Goal: Task Accomplishment & Management: Complete application form

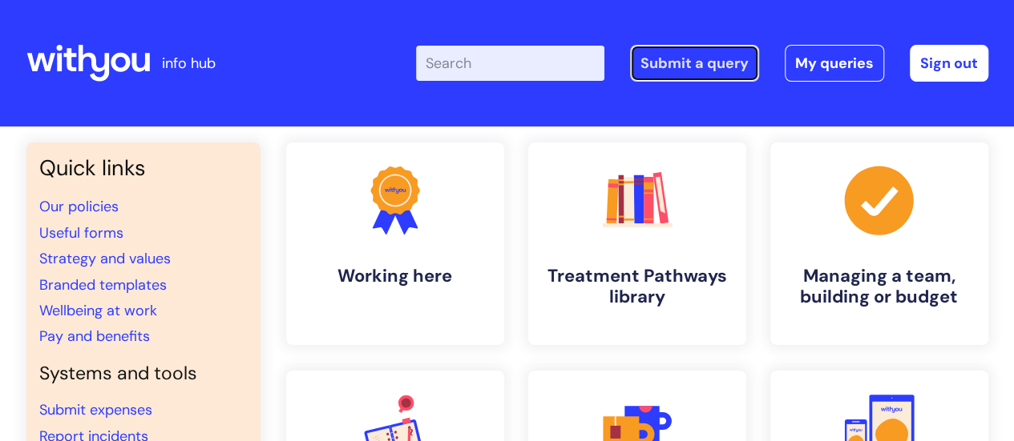
click at [724, 63] on link "Submit a query" at bounding box center [694, 63] width 129 height 37
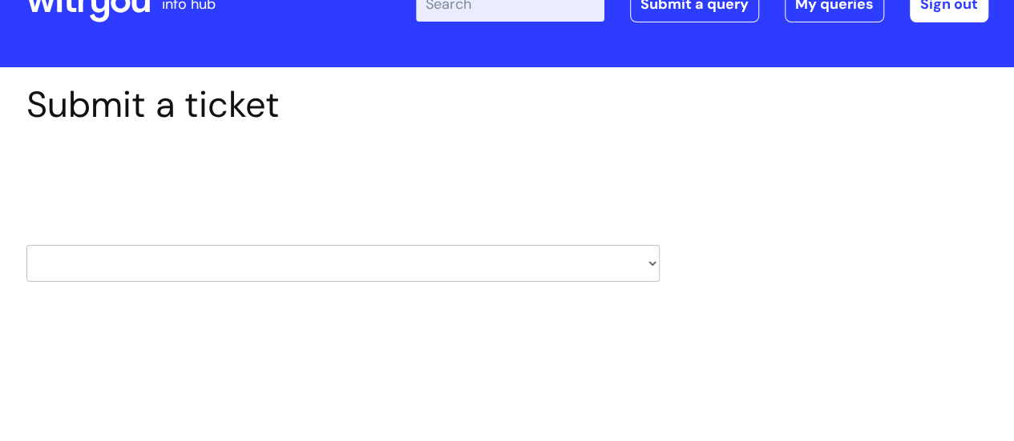
scroll to position [80, 0]
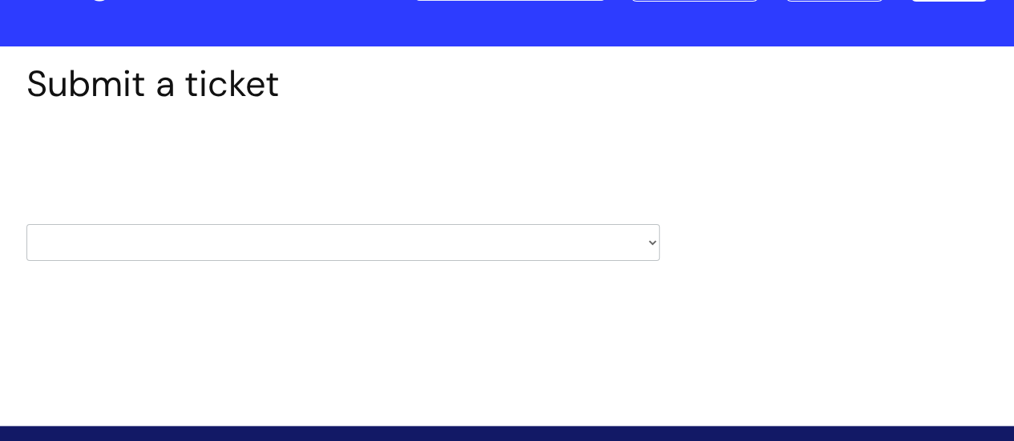
click at [652, 241] on select "HR / People IT and Support Clinical Drug Alerts Finance Accounts Data Support T…" at bounding box center [342, 242] width 633 height 37
select select "it_and_support"
click at [26, 224] on select "HR / People IT and Support Clinical Drug Alerts Finance Accounts Data Support T…" at bounding box center [342, 242] width 633 height 37
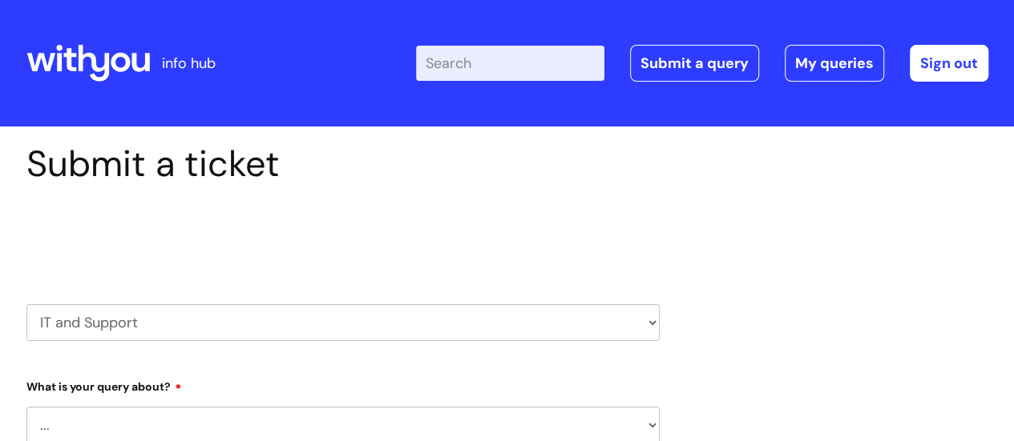
select select "80004286536"
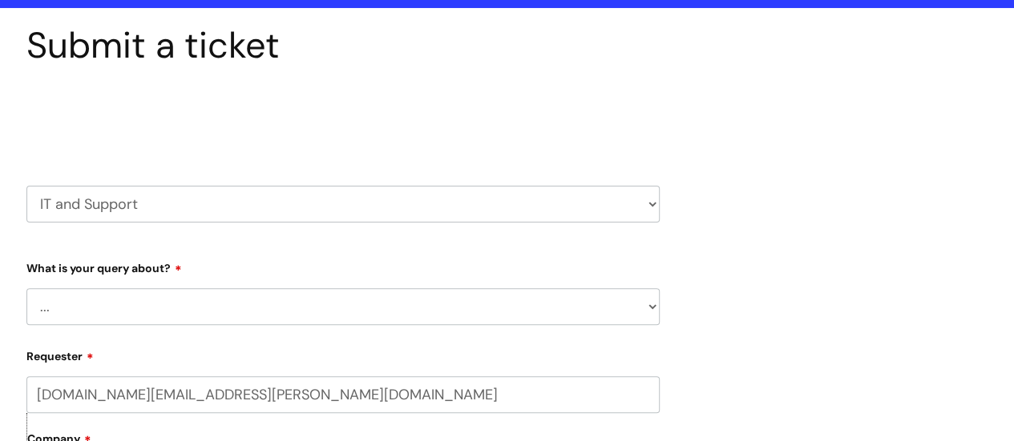
scroll to position [160, 0]
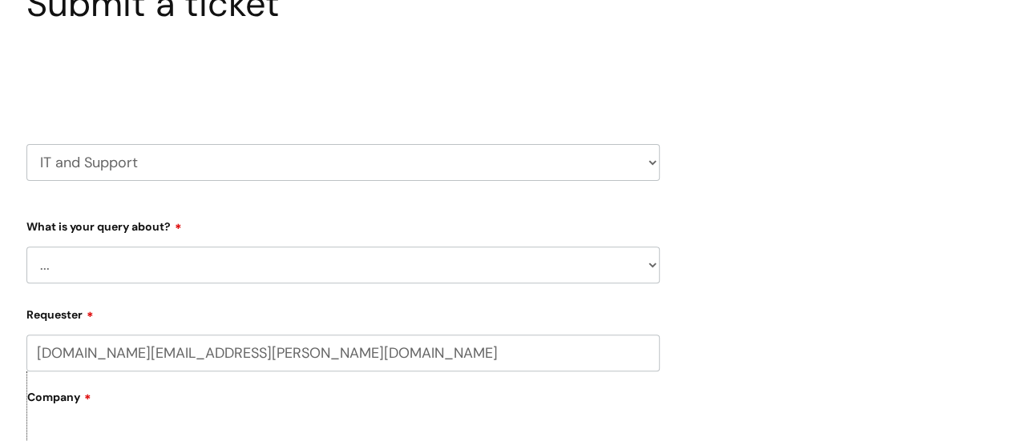
click at [648, 262] on select "... Mobile Phone Reset & MFA Accounts, Starters and Leavers IT Hardware issue I…" at bounding box center [342, 265] width 633 height 37
select select "Something Else"
click at [26, 247] on select "... Mobile Phone Reset & MFA Accounts, Starters and Leavers IT Hardware issue I…" at bounding box center [342, 265] width 633 height 37
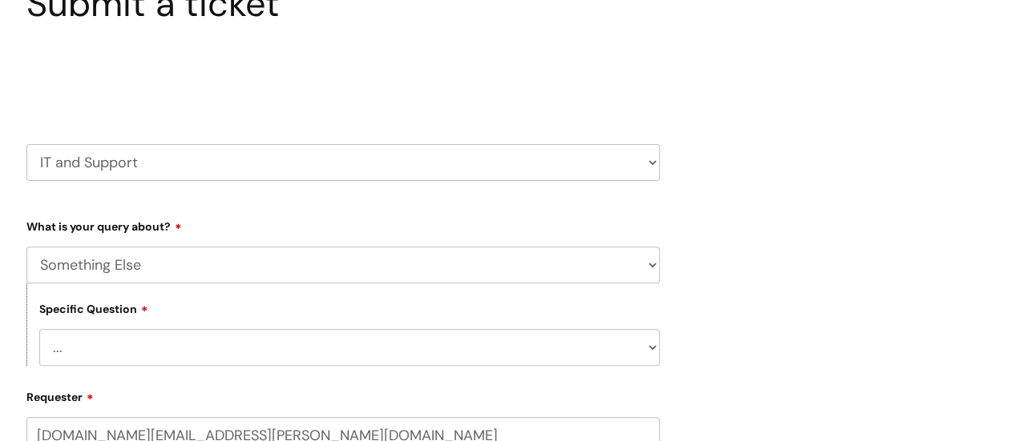
click at [654, 349] on select "... My problem is not listed" at bounding box center [349, 347] width 620 height 37
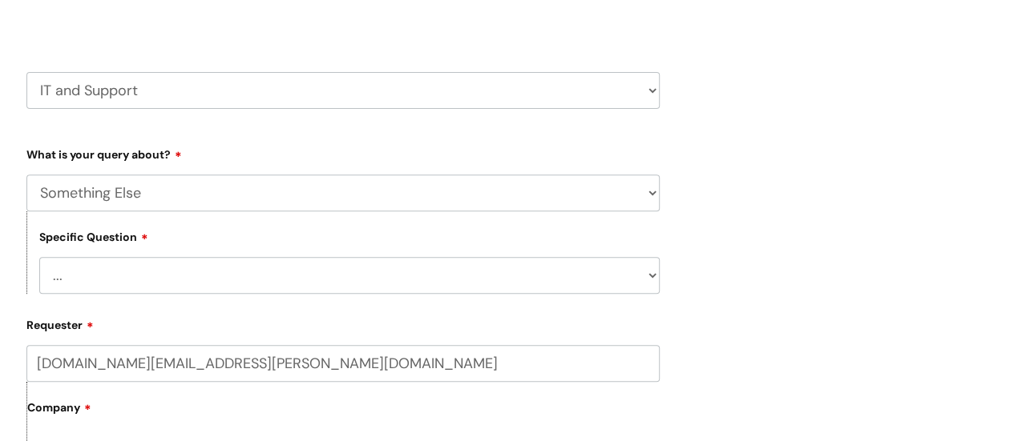
scroll to position [320, 0]
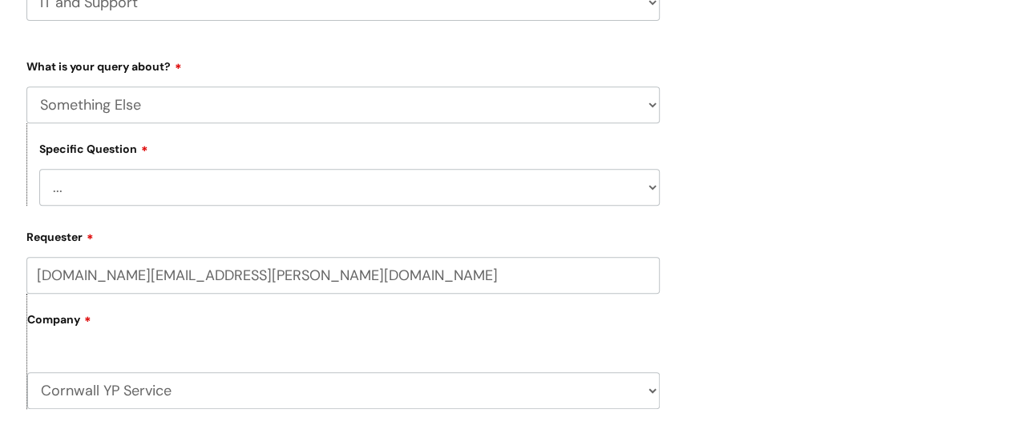
click at [67, 185] on select "... My problem is not listed" at bounding box center [349, 187] width 620 height 37
click at [777, 204] on div "Submit a ticket Select issue type HR / People IT and Support Clinical Drug Aler…" at bounding box center [506, 390] width 985 height 1136
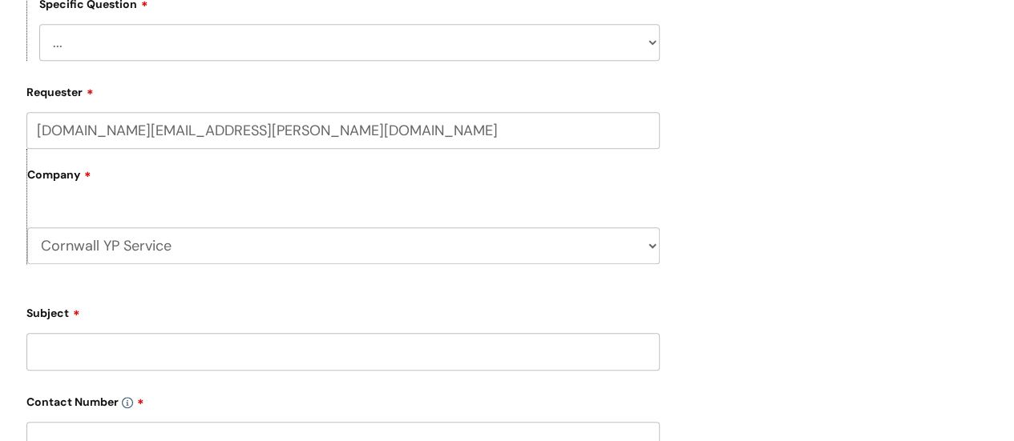
scroll to position [481, 0]
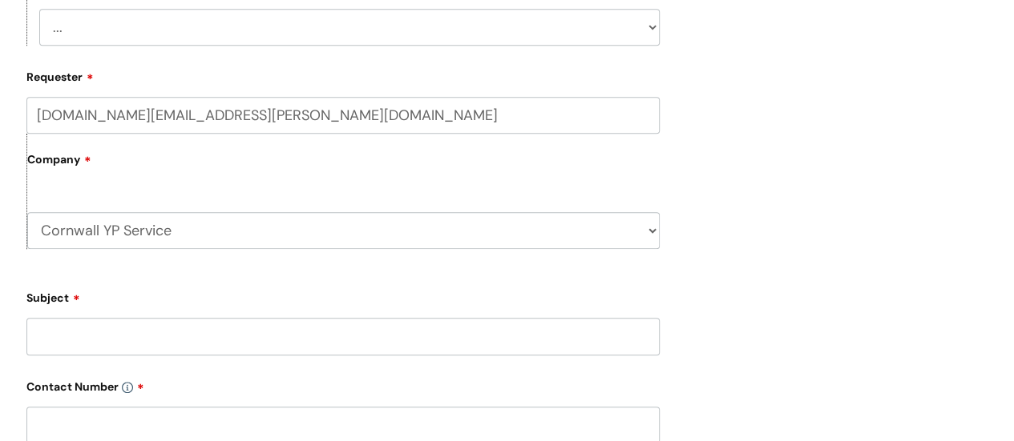
click at [58, 332] on input "Subject" at bounding box center [342, 336] width 633 height 37
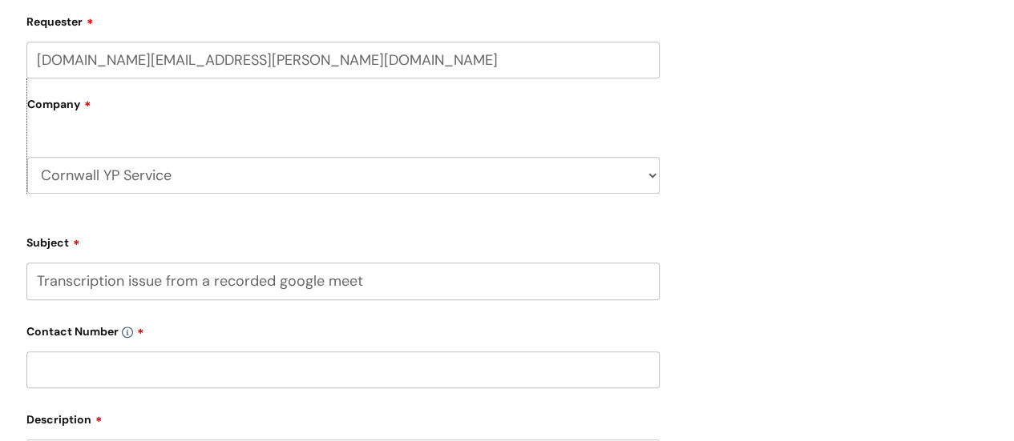
scroll to position [561, 0]
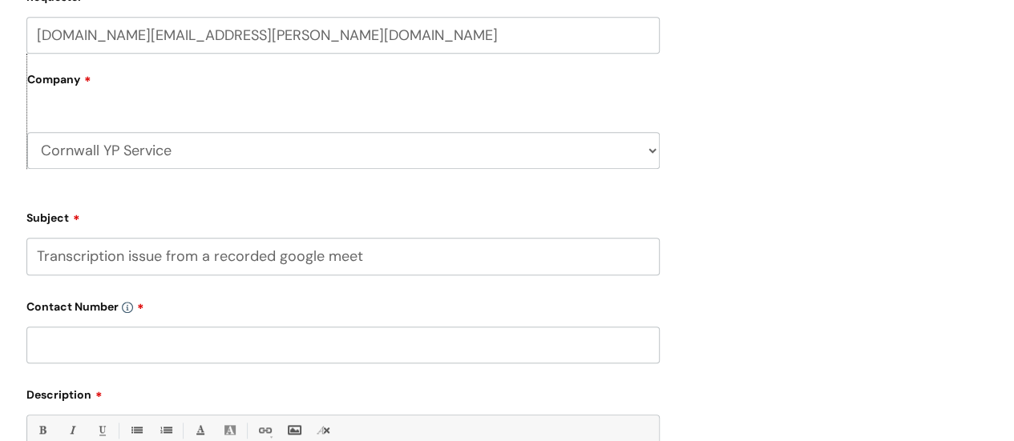
type input "Transcription issue from a recorded google meet"
click at [50, 347] on input "text" at bounding box center [342, 345] width 633 height 37
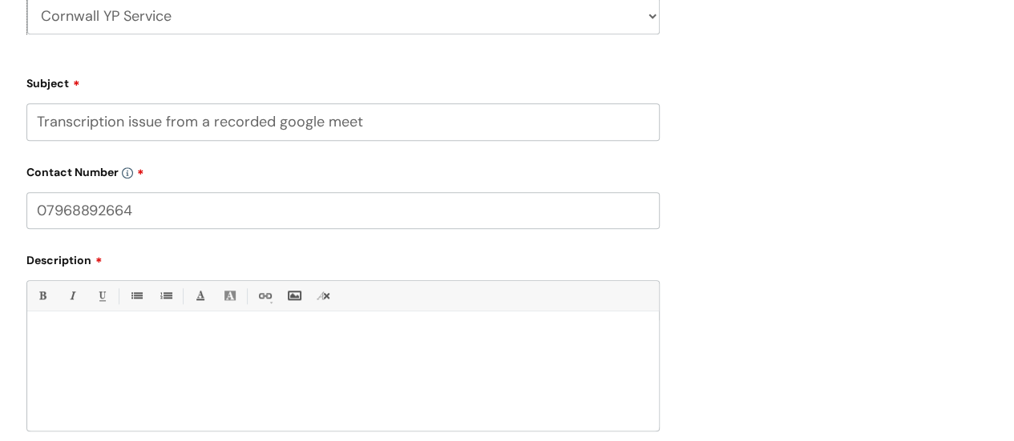
scroll to position [721, 0]
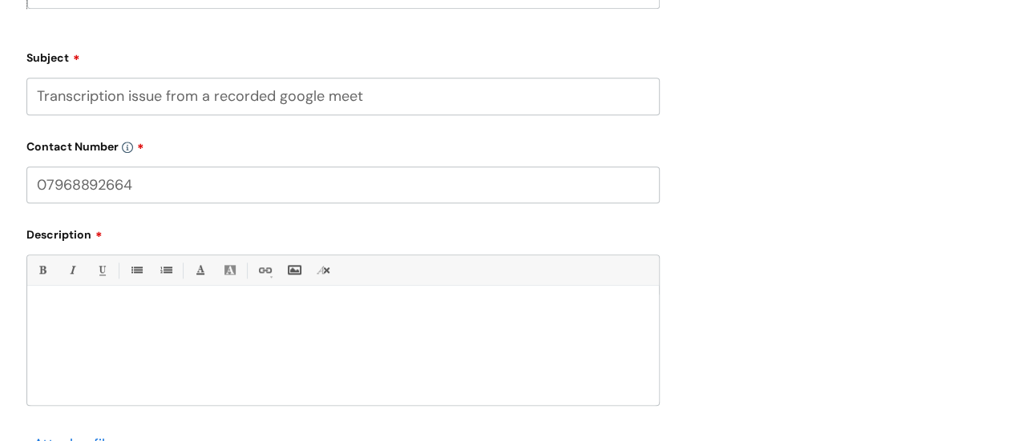
type input "07968892664"
click at [48, 320] on p at bounding box center [342, 314] width 607 height 14
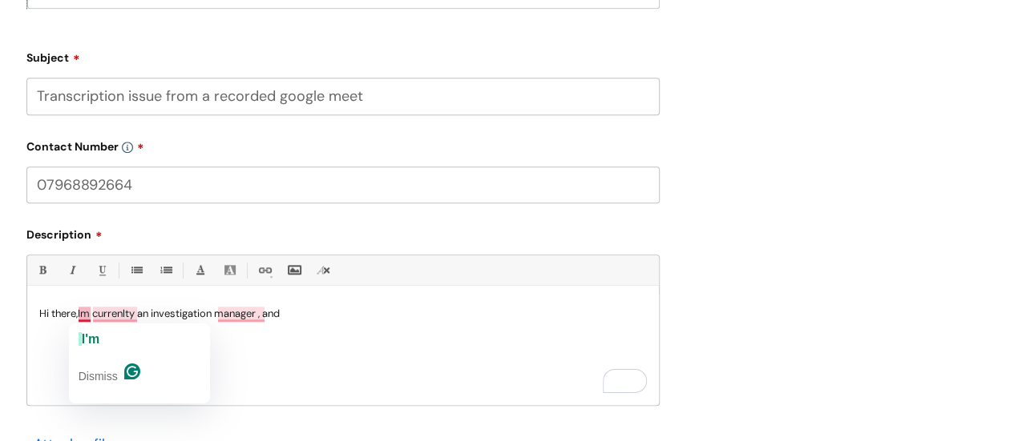
click at [80, 312] on p "Hi there,Im currenlty an investigation manager , and" at bounding box center [342, 314] width 607 height 14
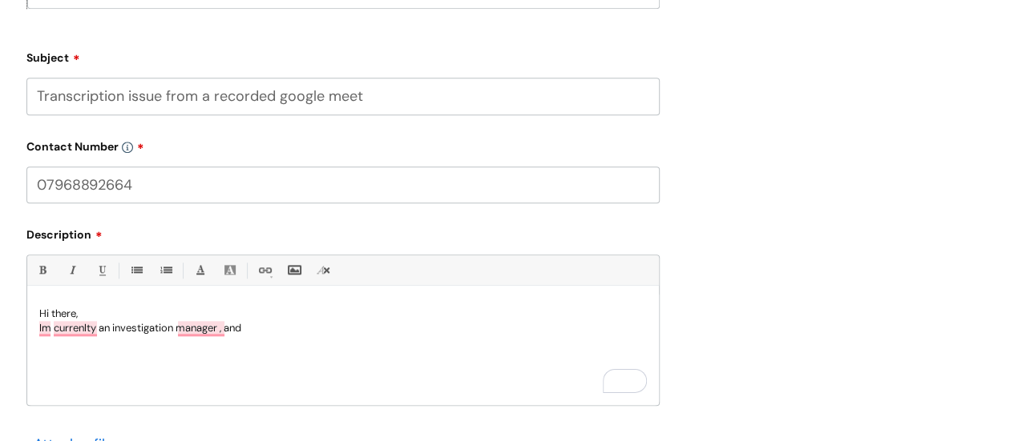
click at [256, 332] on p "Im currenlty an investigation manager , and" at bounding box center [342, 328] width 607 height 14
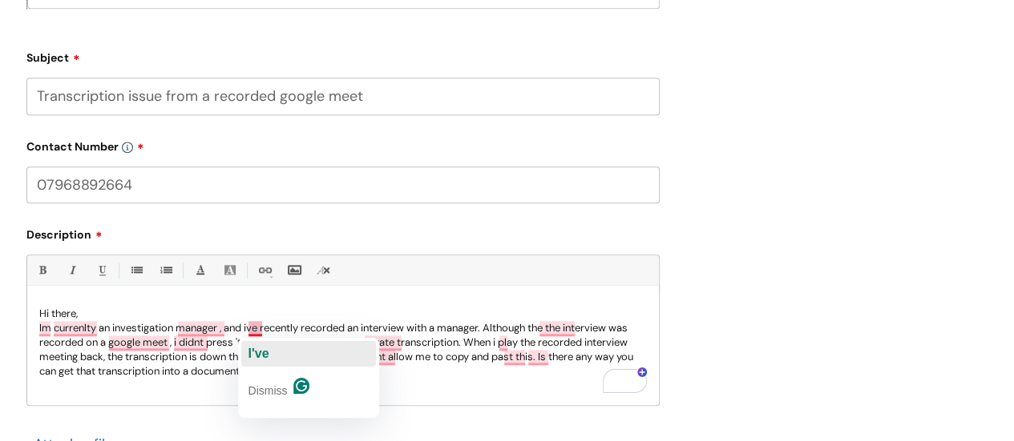
click at [257, 347] on span "I've" at bounding box center [258, 354] width 21 height 14
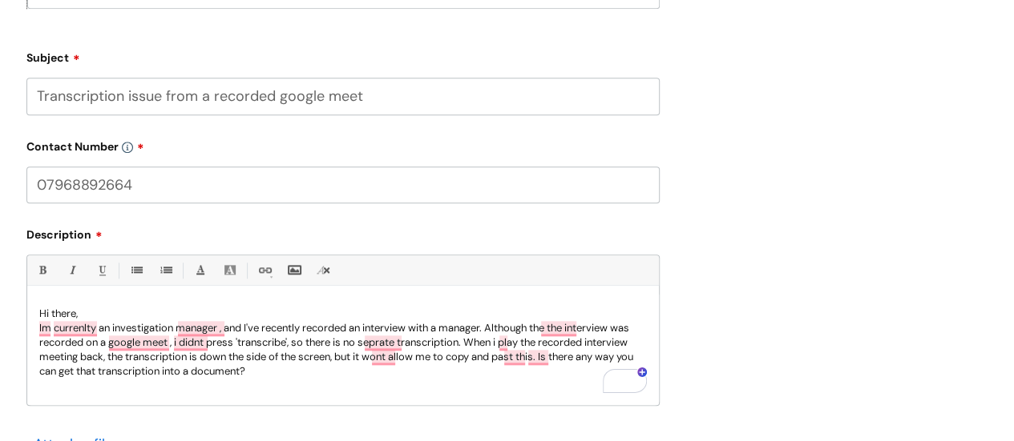
click at [490, 328] on p "Im currenlty an investigation manager , and I've recently recorded an interview…" at bounding box center [342, 350] width 607 height 58
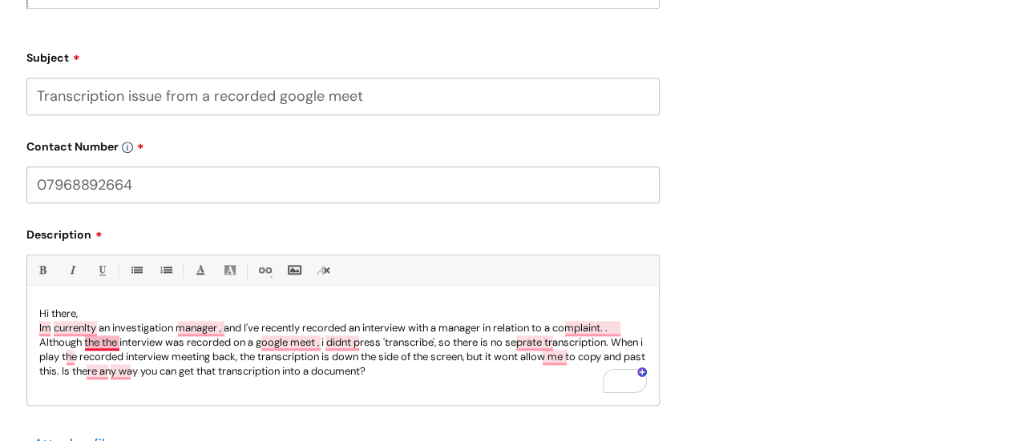
click at [103, 345] on p "Im currenlty an investigation manager , and I've recently recorded an interview…" at bounding box center [342, 350] width 607 height 58
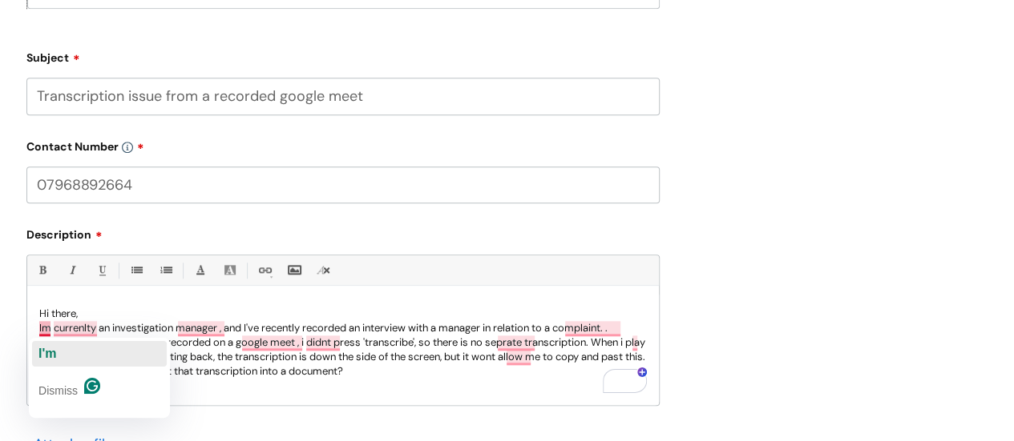
click at [51, 349] on span "I'm" at bounding box center [47, 354] width 18 height 14
click at [100, 350] on span "currently" at bounding box center [79, 354] width 54 height 14
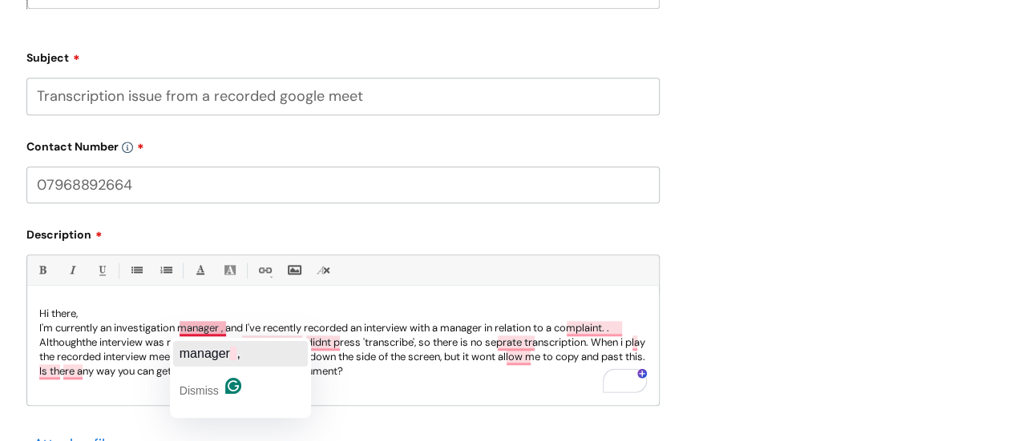
click at [203, 344] on div "manager ," at bounding box center [209, 354] width 61 height 26
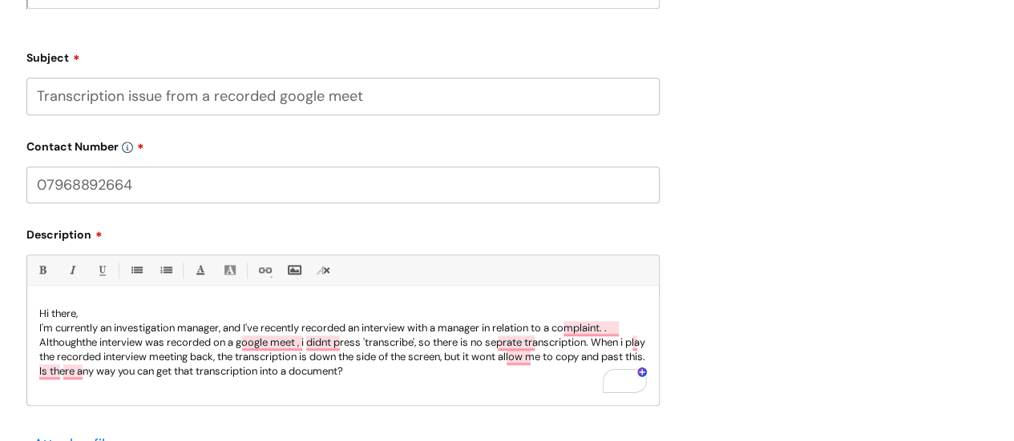
click at [445, 328] on p "I'm currently an investigation manager, and I've recently recorded an interview…" at bounding box center [342, 350] width 607 height 58
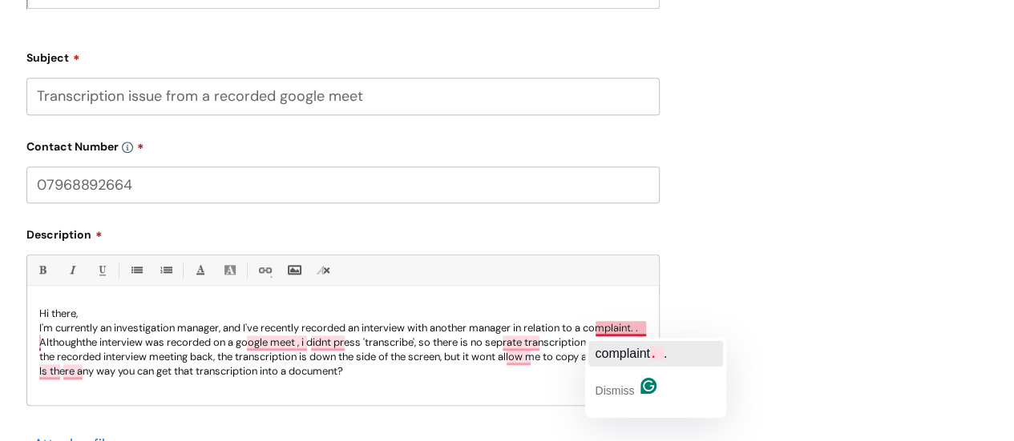
click at [631, 350] on span "complaint" at bounding box center [621, 354] width 54 height 14
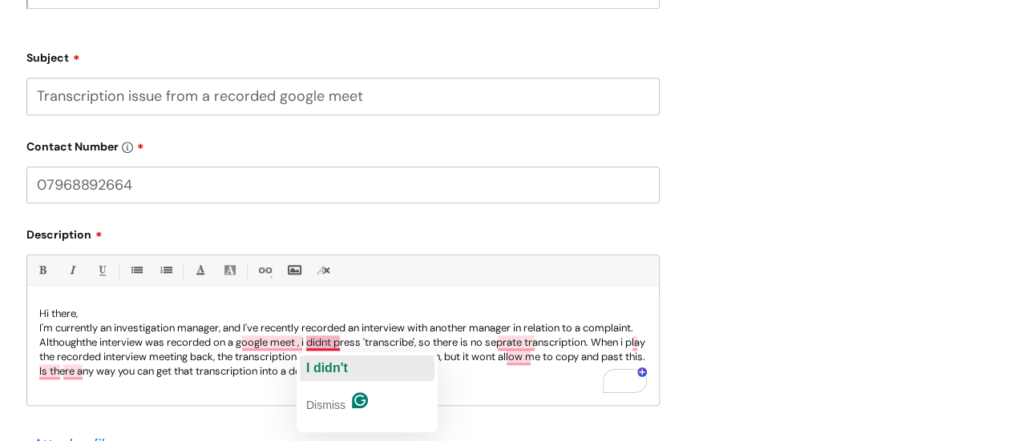
click at [330, 363] on span "didn't" at bounding box center [330, 368] width 34 height 14
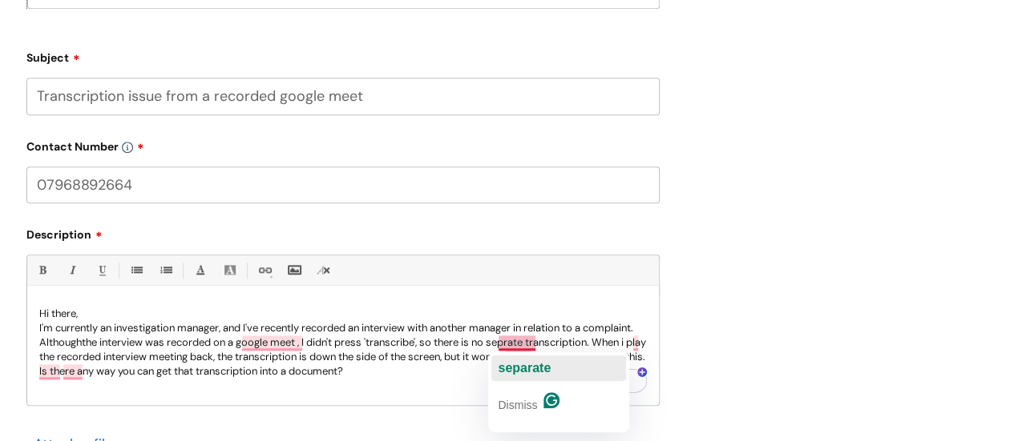
click at [520, 365] on span "separate" at bounding box center [524, 368] width 53 height 14
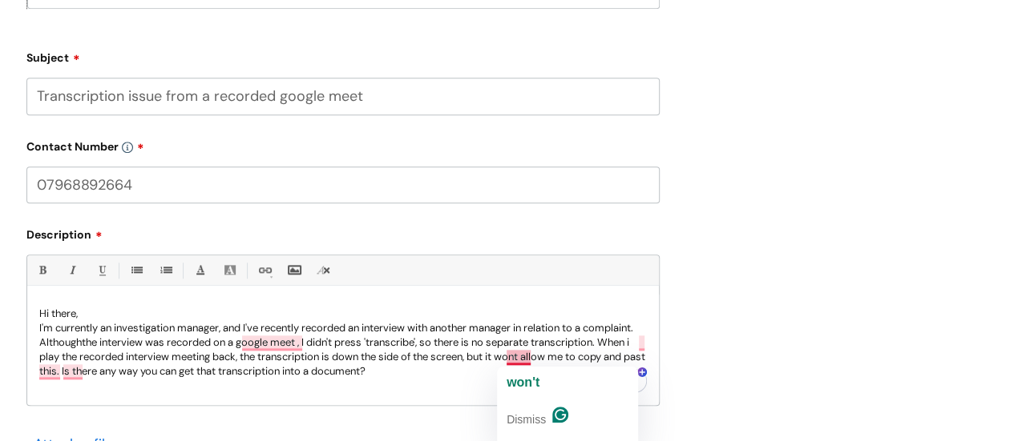
click at [530, 369] on div "won't Dismiss" at bounding box center [567, 407] width 141 height 80
click at [530, 379] on span "won't" at bounding box center [522, 383] width 33 height 14
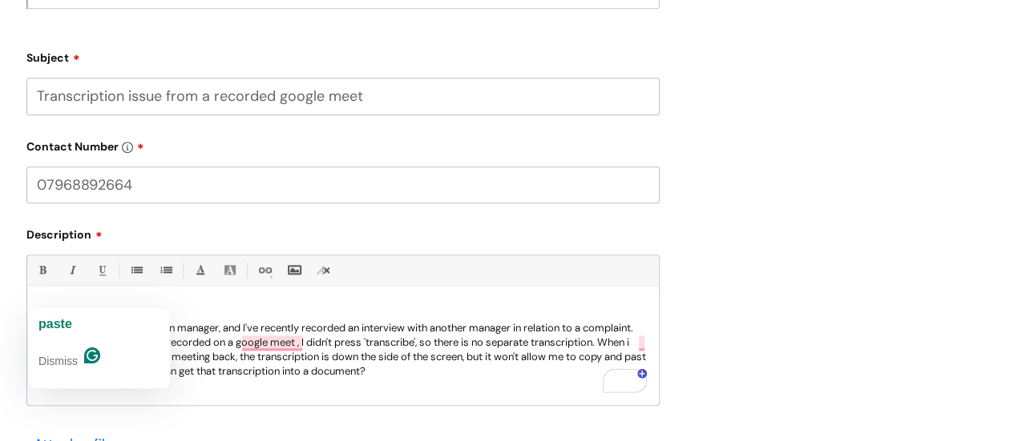
click at [50, 376] on p "I'm currently an investigation manager, and I've recently recorded an interview…" at bounding box center [342, 350] width 607 height 58
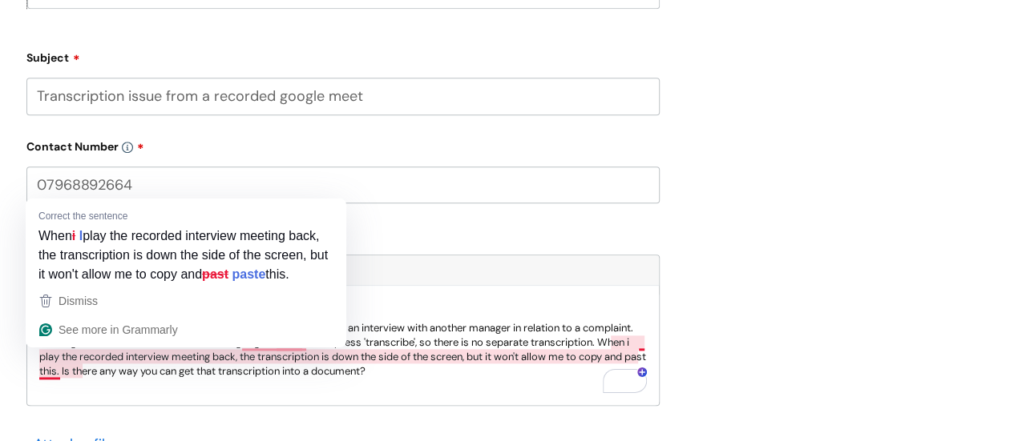
click at [57, 379] on p "I'm currently an investigation manager, and I've recently recorded an interview…" at bounding box center [342, 350] width 607 height 58
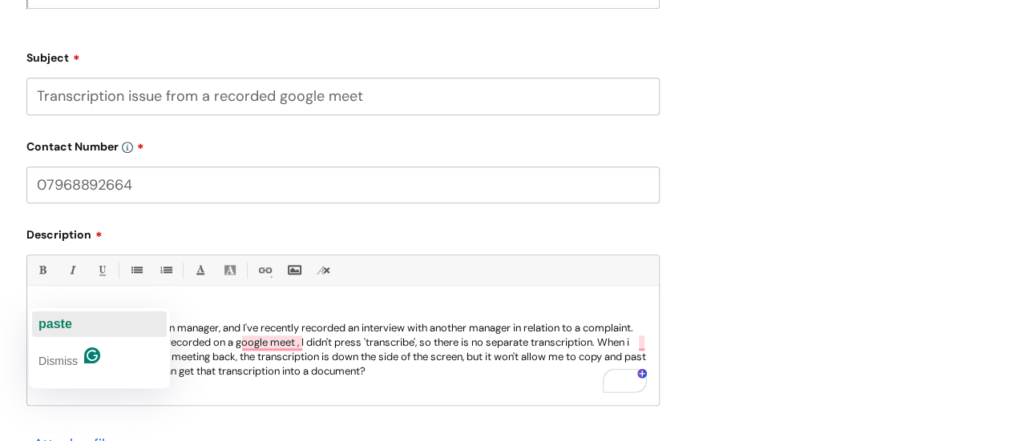
click at [54, 325] on span "paste" at bounding box center [55, 324] width 34 height 14
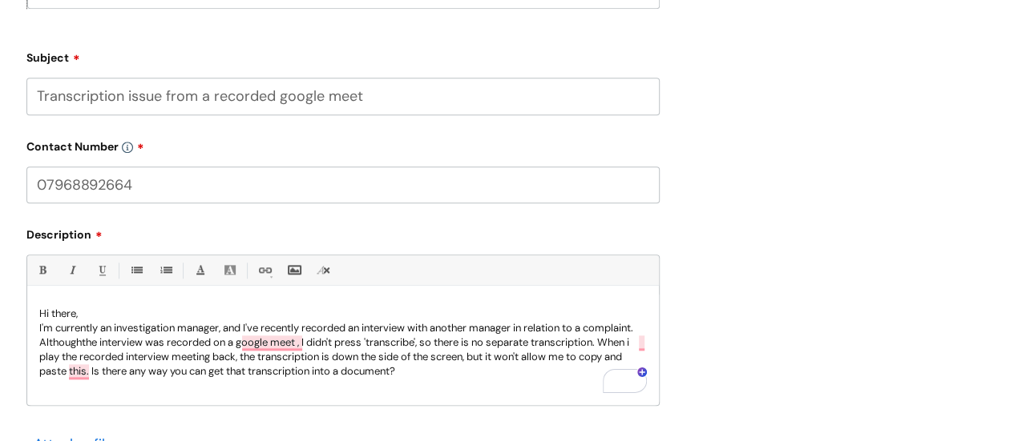
click at [417, 373] on p "I'm currently an investigation manager, and I've recently recorded an interview…" at bounding box center [342, 350] width 607 height 58
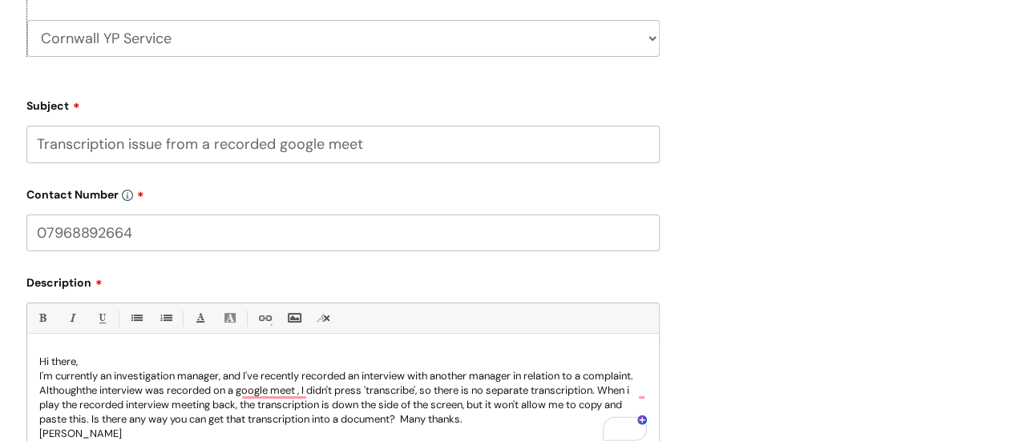
scroll to position [801, 0]
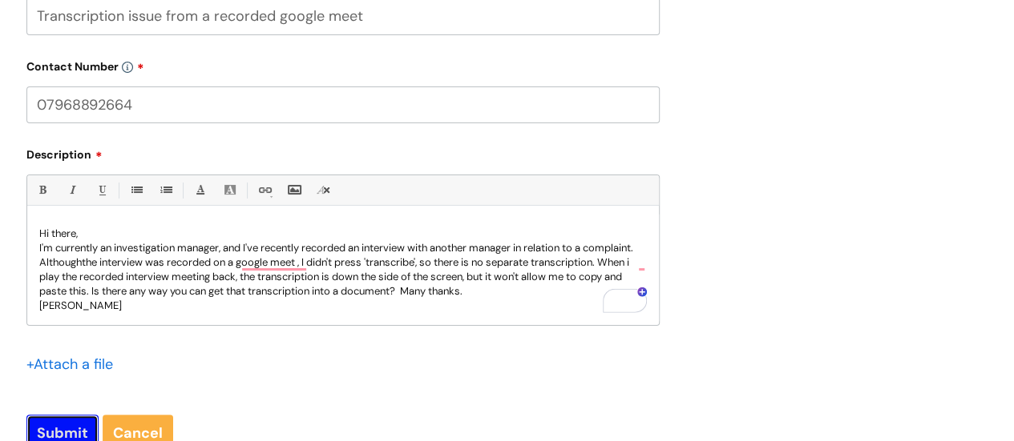
click at [49, 425] on input "Submit" at bounding box center [62, 433] width 72 height 37
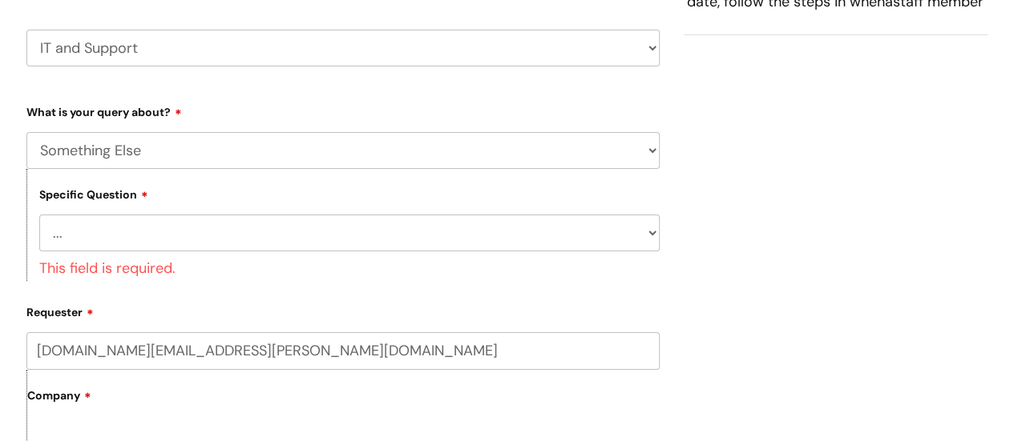
scroll to position [190, 0]
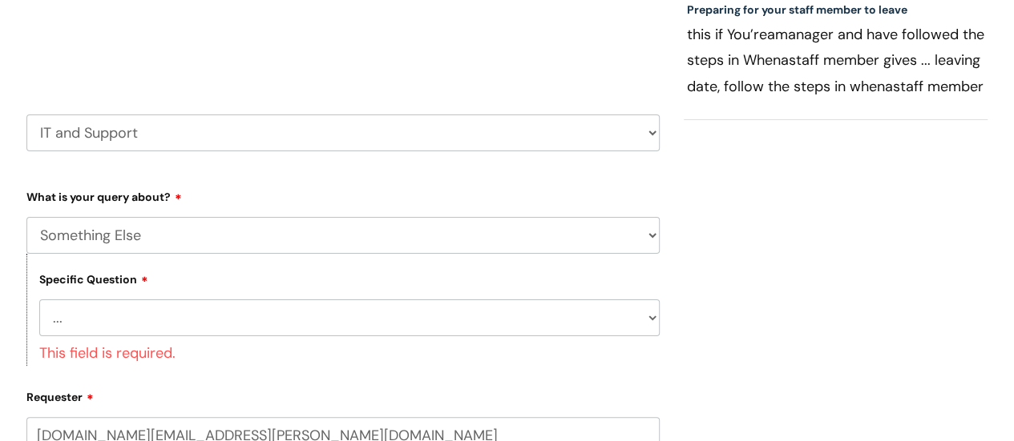
click at [651, 315] on select "... My problem is not listed" at bounding box center [349, 318] width 620 height 37
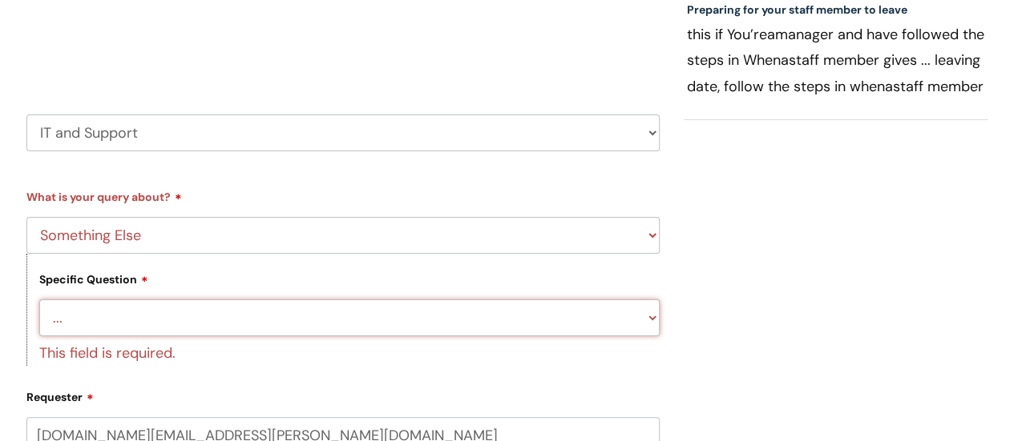
select select "My problem is not listed"
click at [39, 300] on select "... My problem is not listed" at bounding box center [349, 318] width 620 height 37
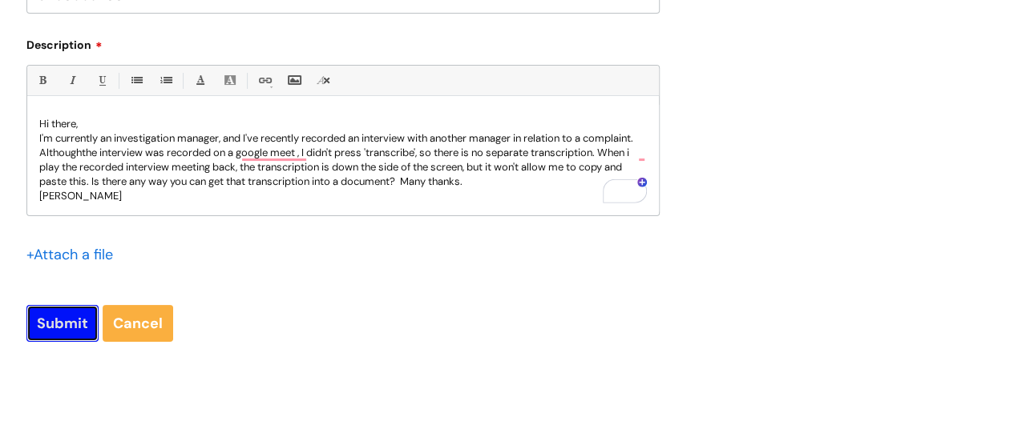
scroll to position [881, 0]
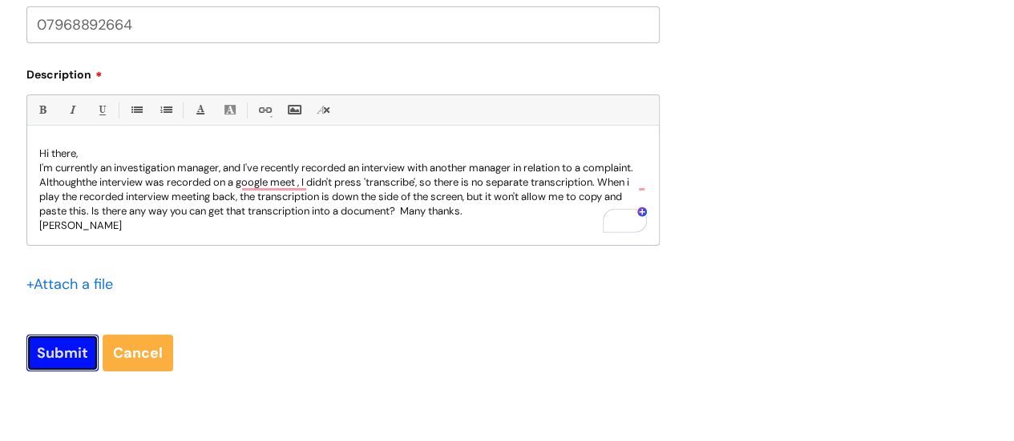
click at [38, 357] on input "Submit" at bounding box center [62, 353] width 72 height 37
type input "Please Wait..."
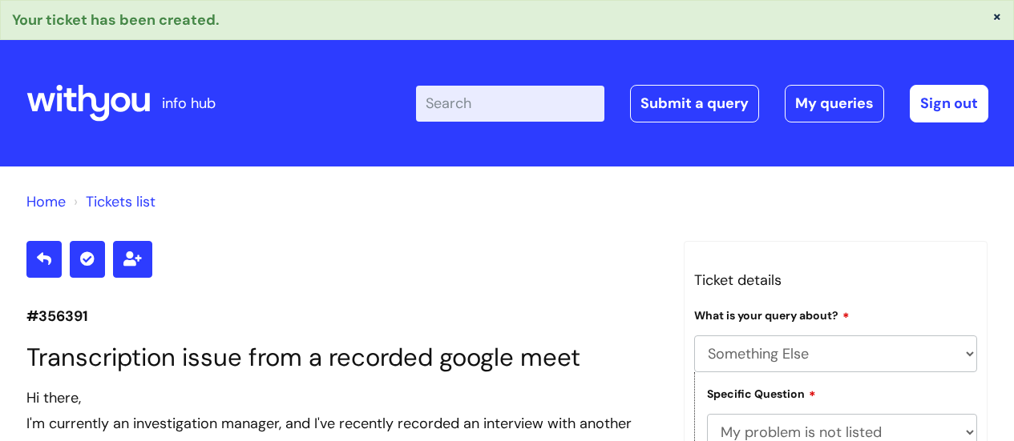
select select "Something Else"
select select "My problem is not listed"
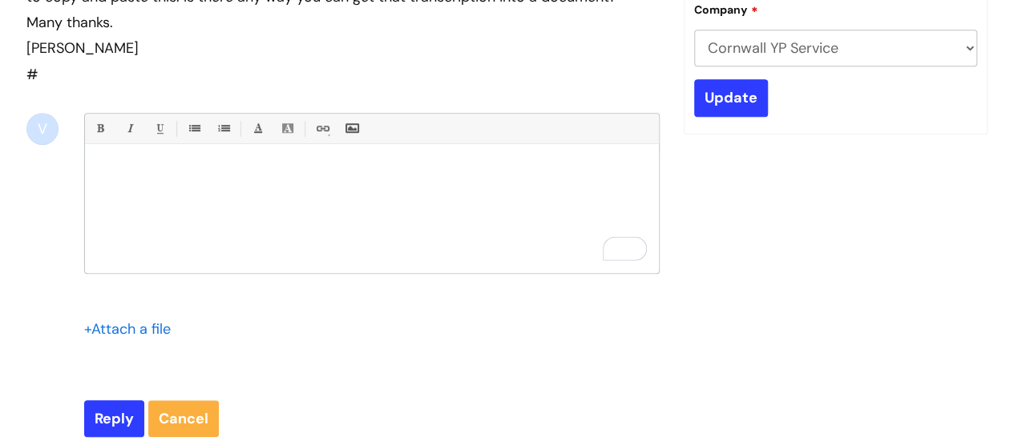
scroll to position [794, 0]
